Goal: Task Accomplishment & Management: Complete application form

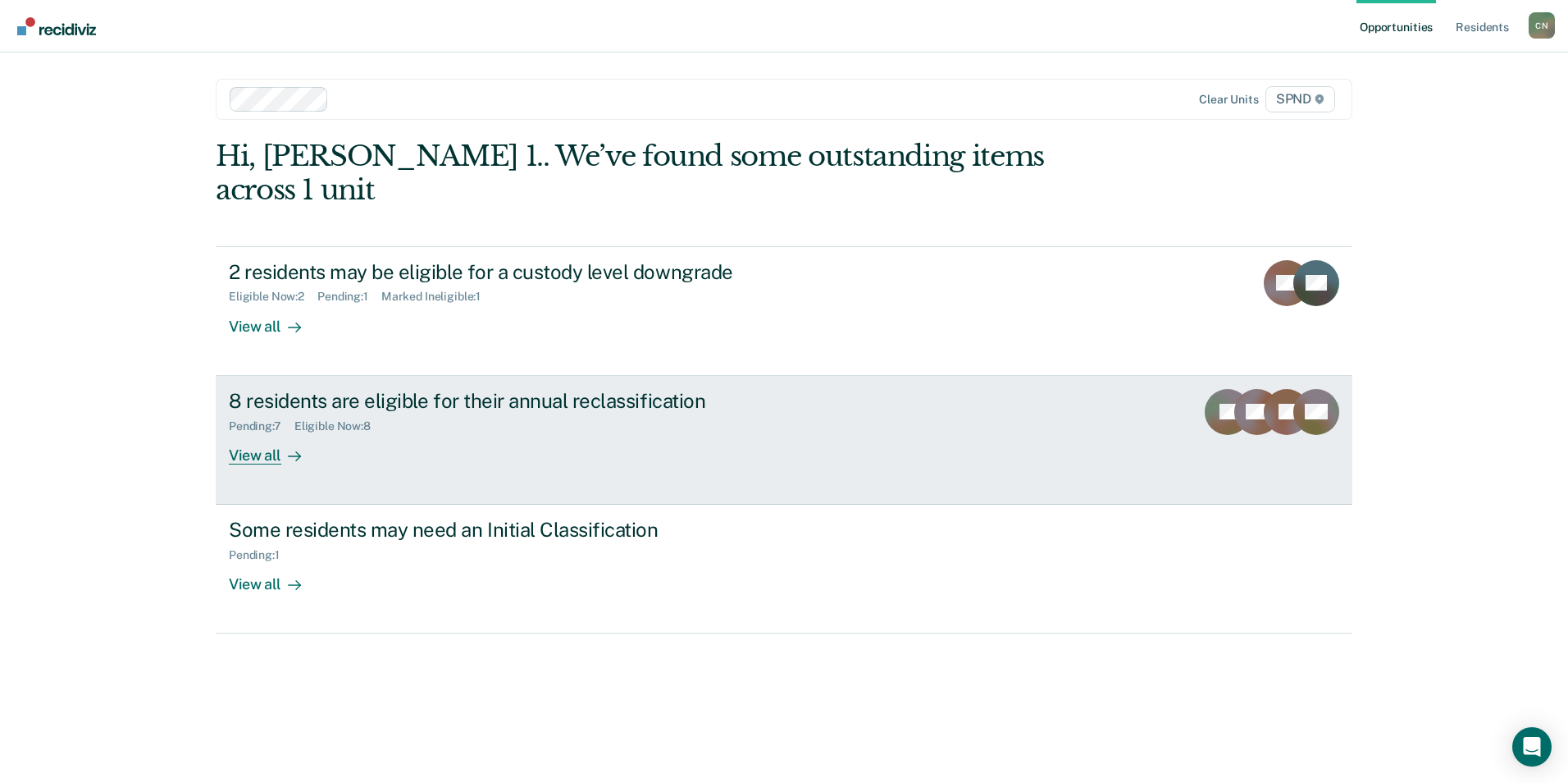
click at [264, 433] on div "View all" at bounding box center [275, 448] width 92 height 32
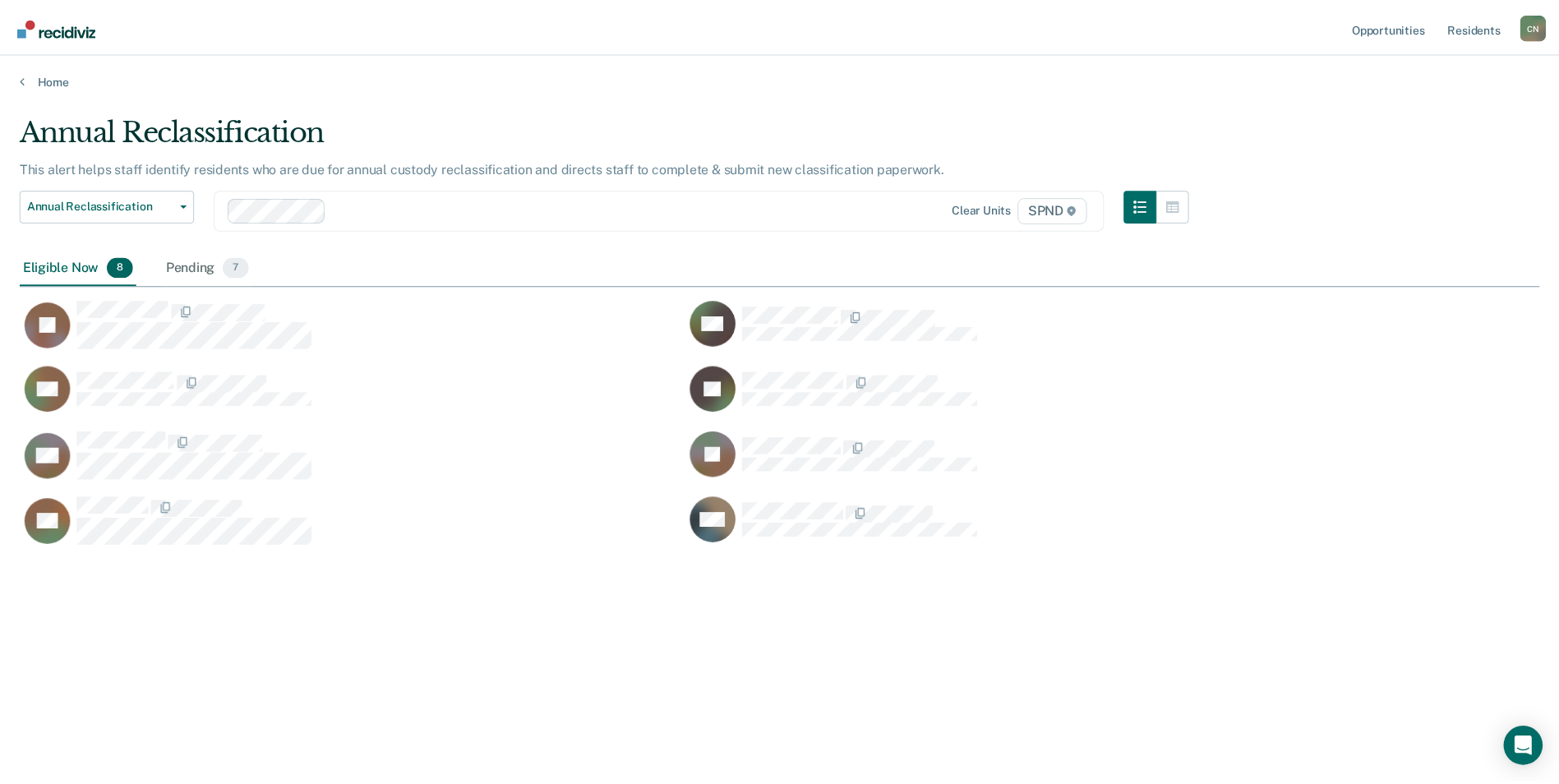
scroll to position [535, 1520]
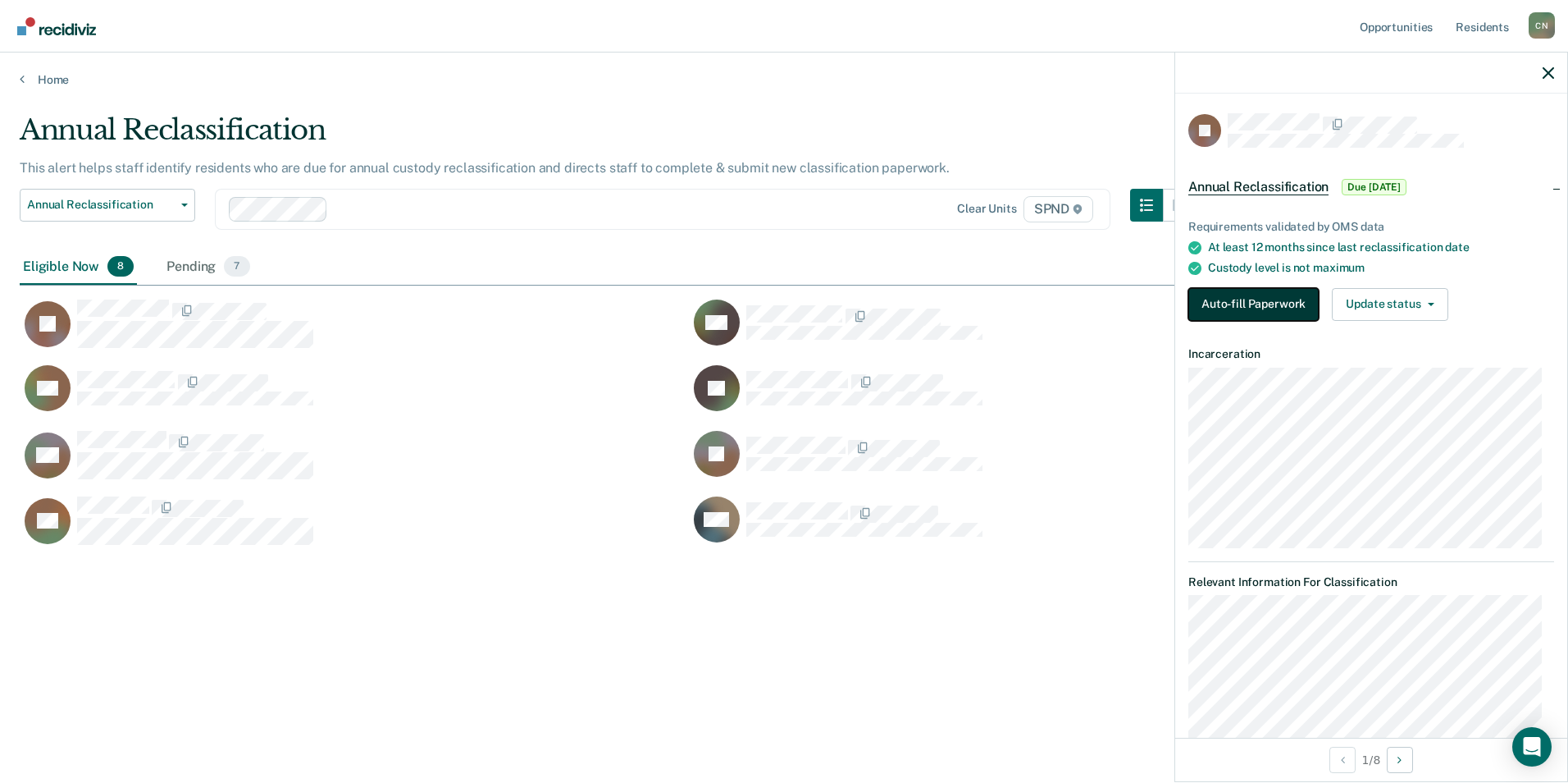
click at [1281, 304] on button "Auto-fill Paperwork" at bounding box center [1253, 304] width 130 height 33
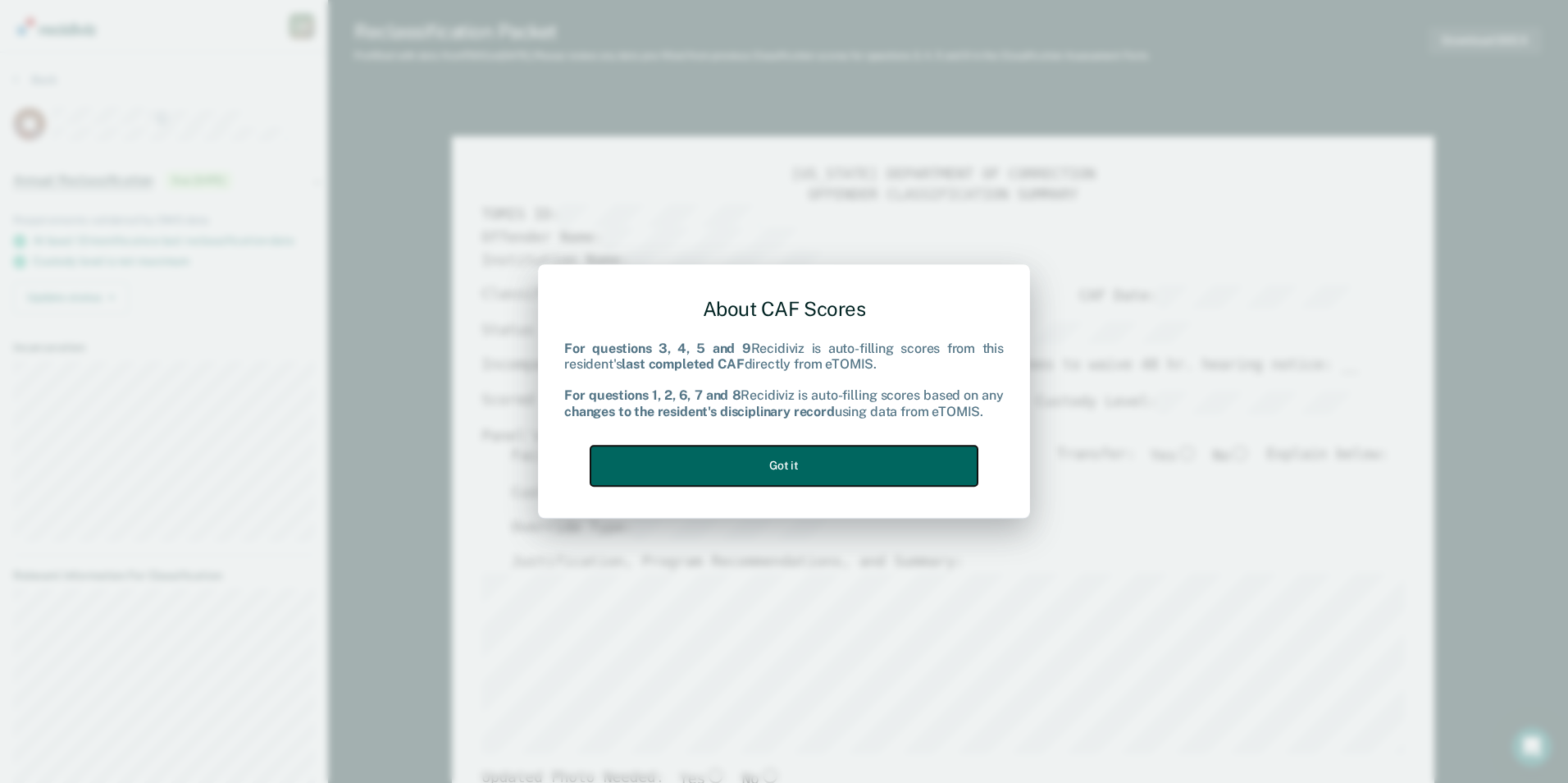
click at [781, 470] on button "Got it" at bounding box center [784, 466] width 387 height 40
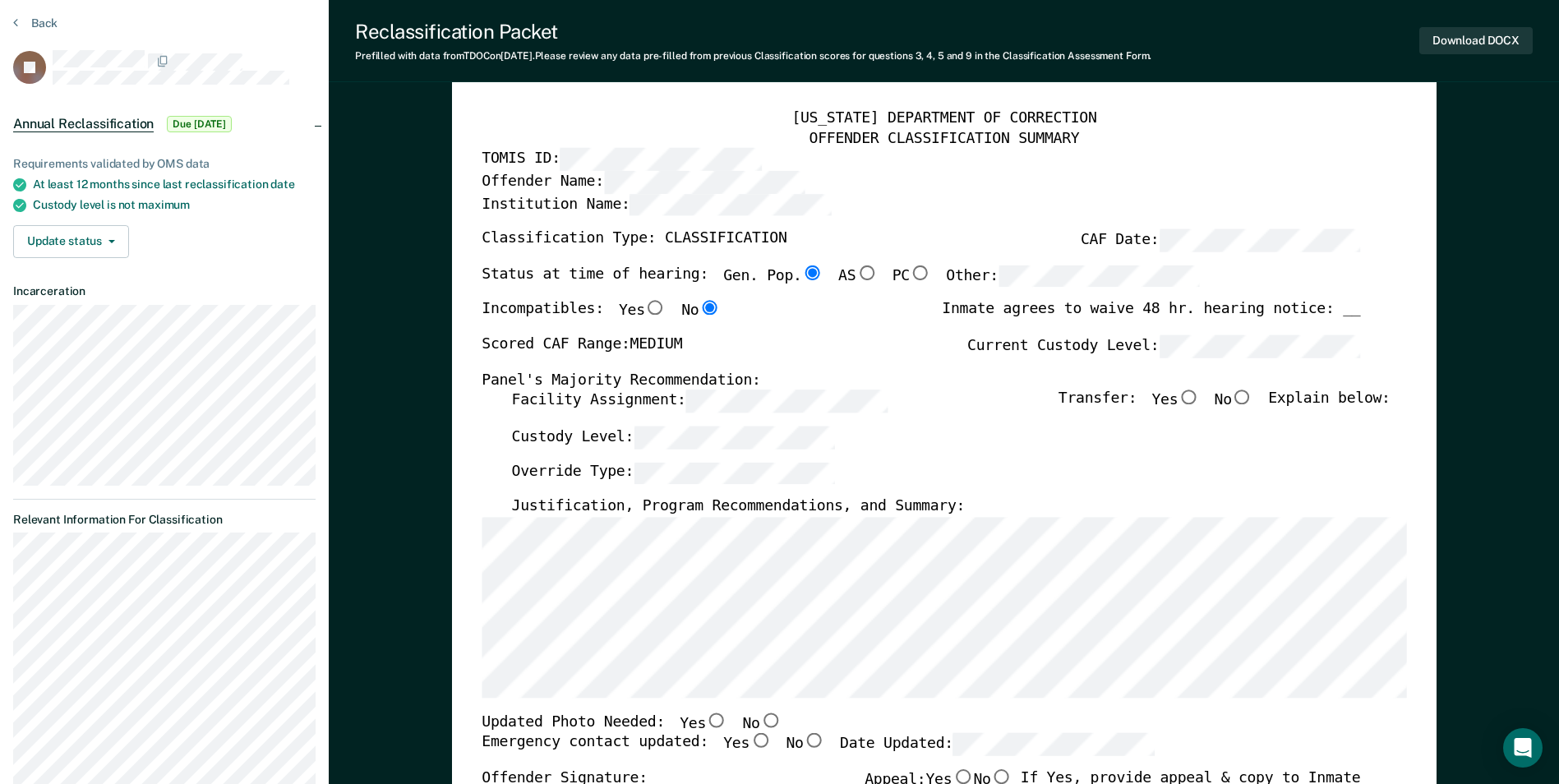
scroll to position [82, 0]
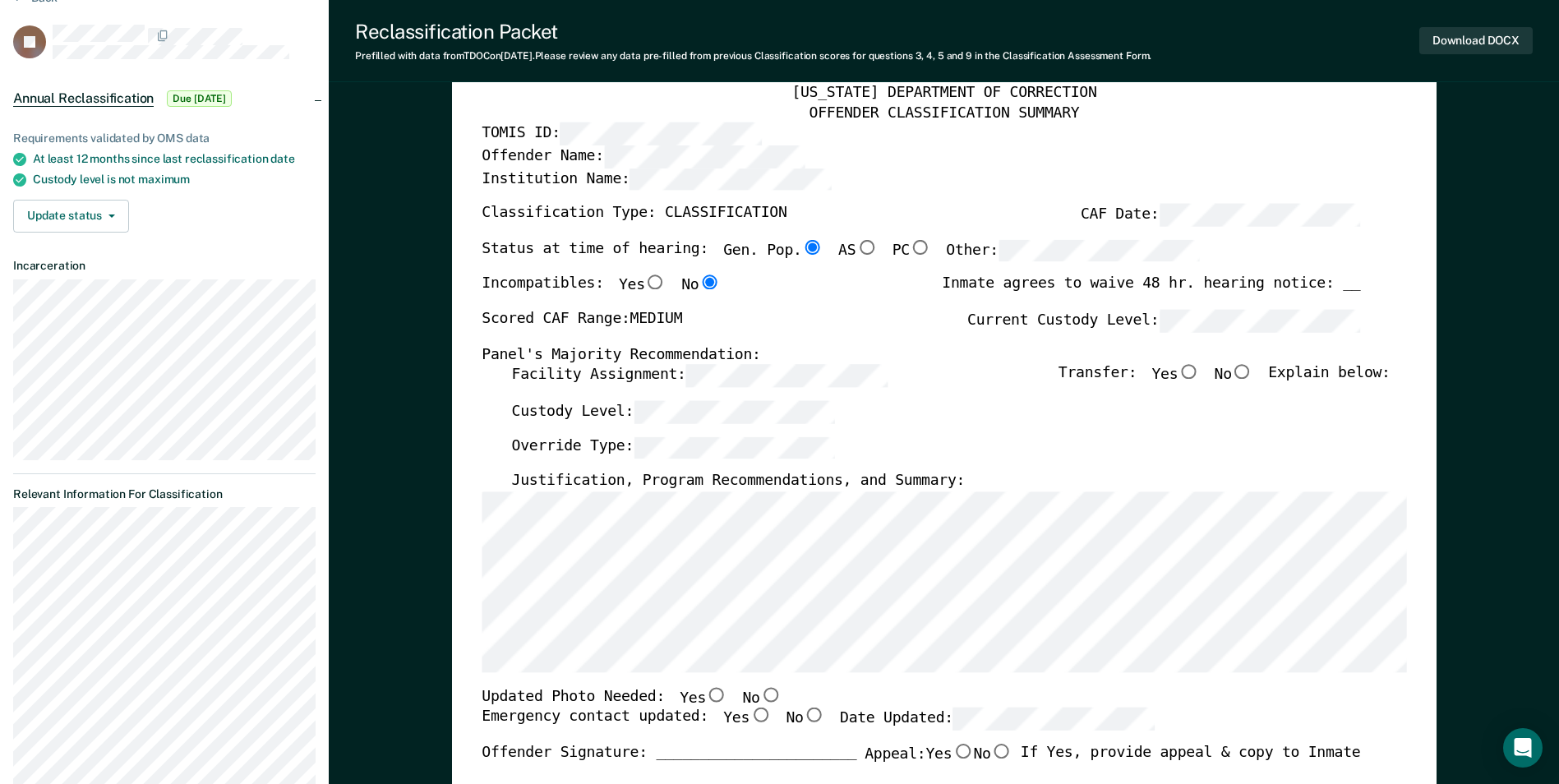
click at [1248, 376] on input "No" at bounding box center [1243, 372] width 22 height 15
type textarea "x"
radio input "true"
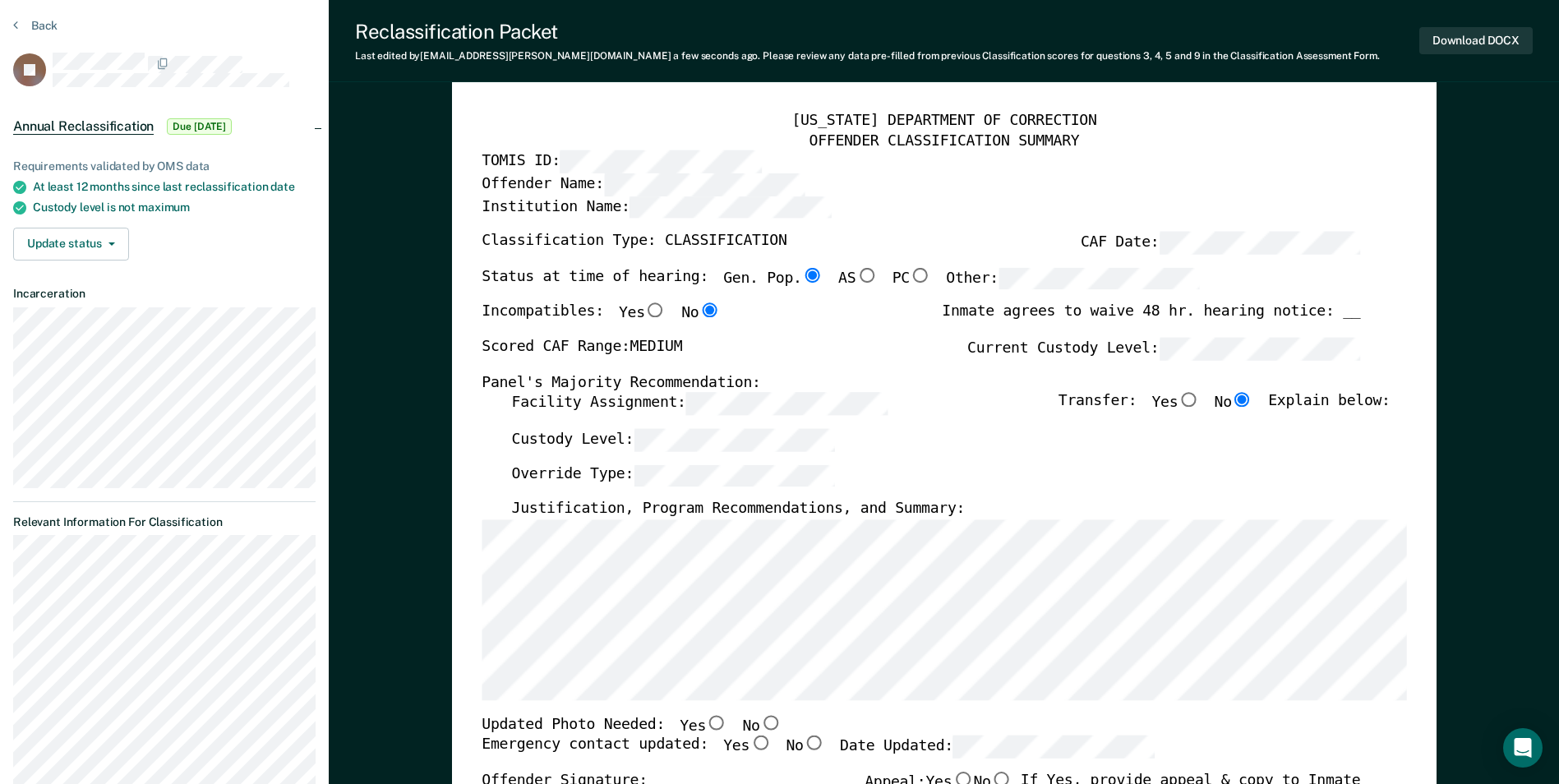
scroll to position [0, 0]
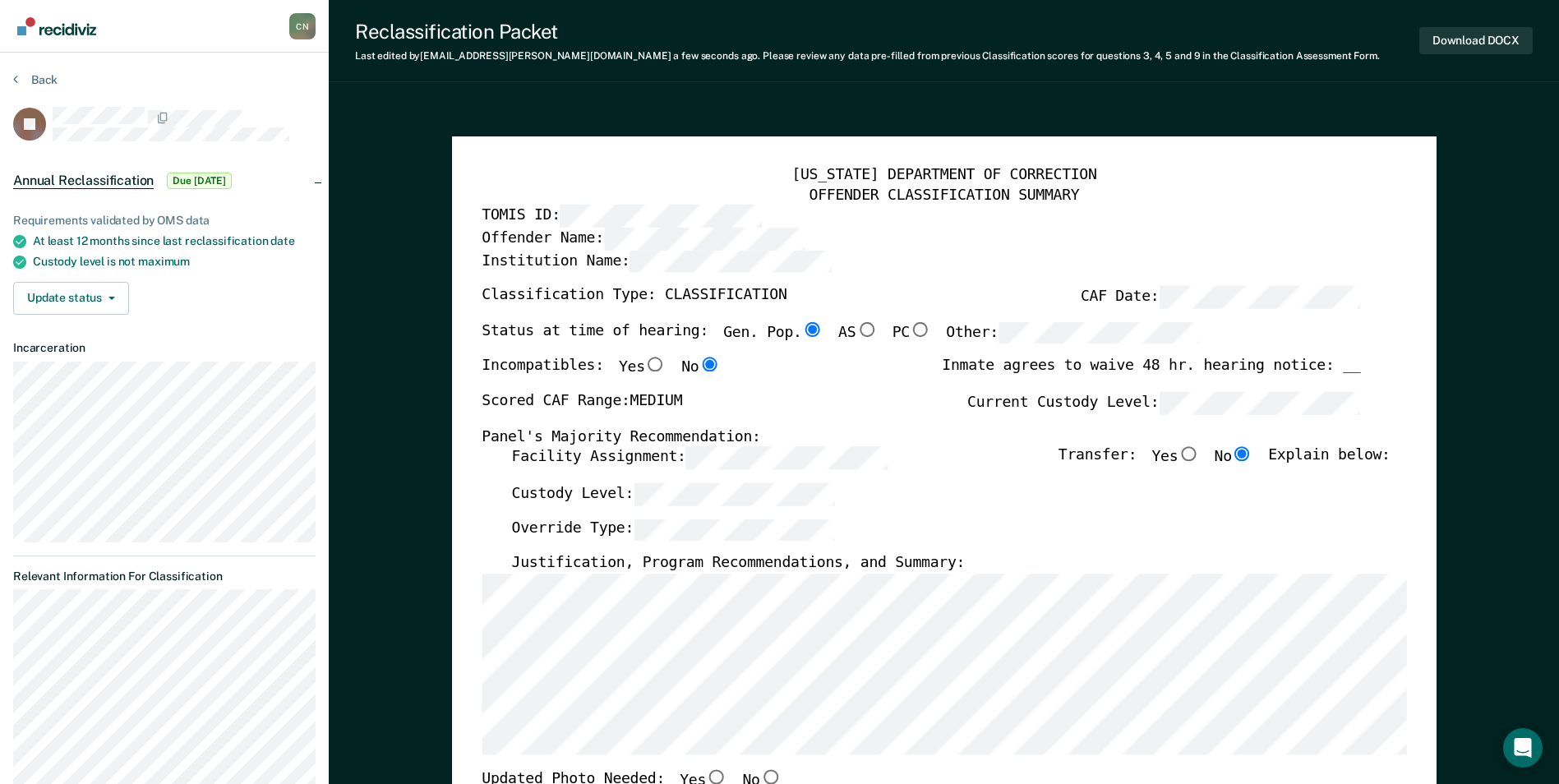
type textarea "x"
radio input "false"
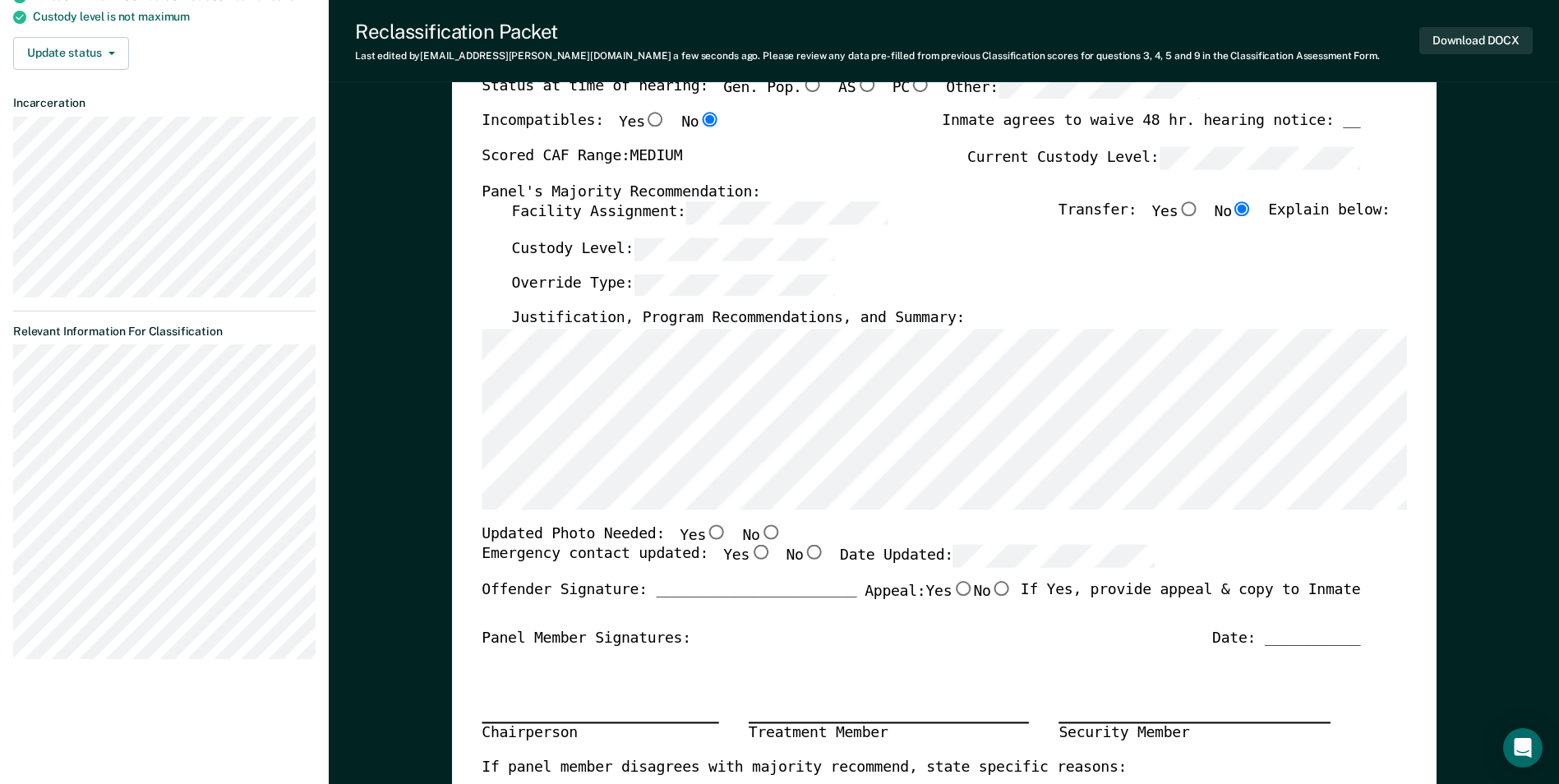
scroll to position [247, 0]
click at [759, 528] on input "No" at bounding box center [770, 530] width 22 height 15
type textarea "x"
radio input "true"
click at [750, 554] on input "Yes" at bounding box center [760, 550] width 22 height 15
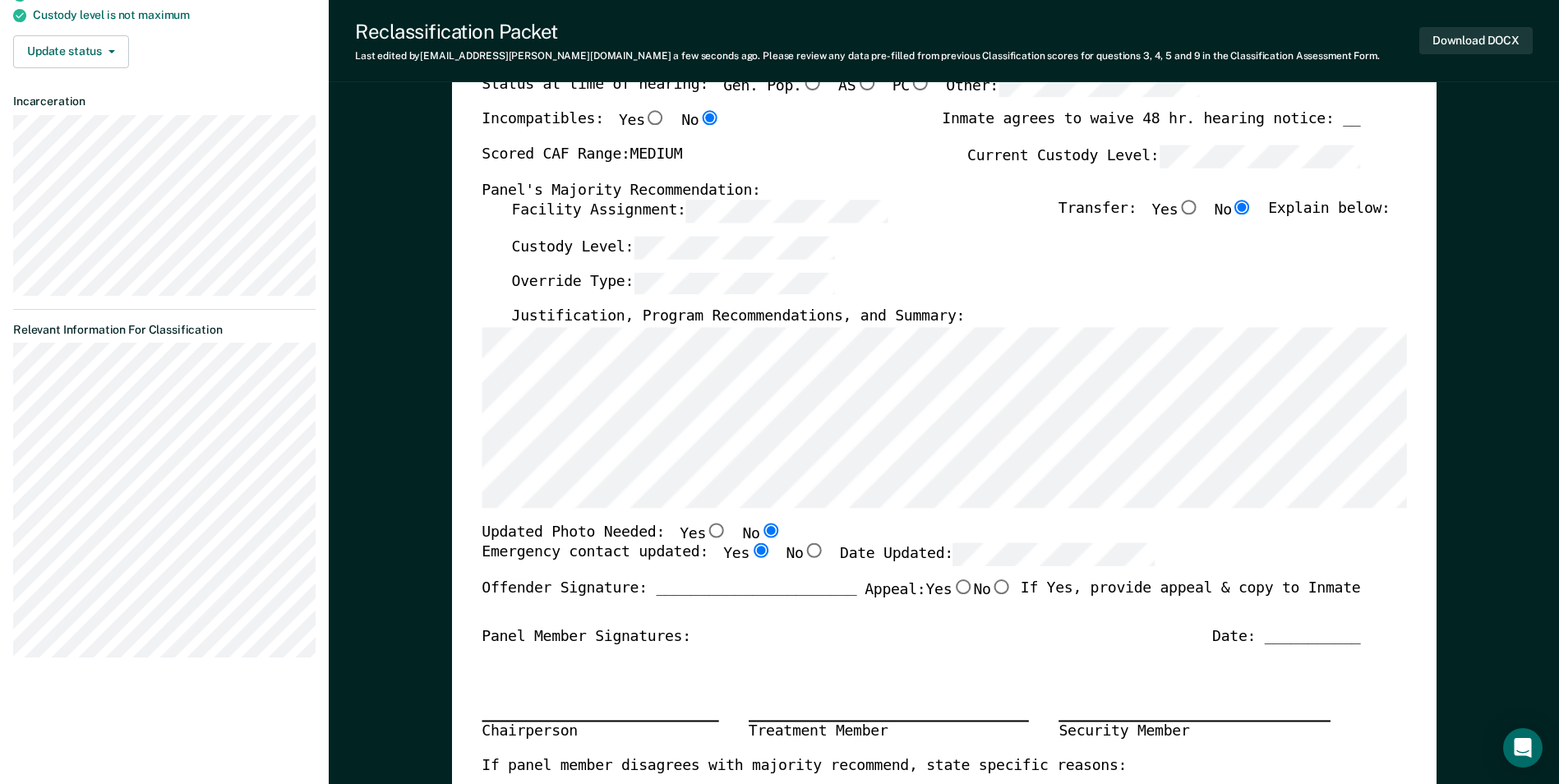
type textarea "x"
radio input "true"
type textarea "x"
